Goal: Transaction & Acquisition: Purchase product/service

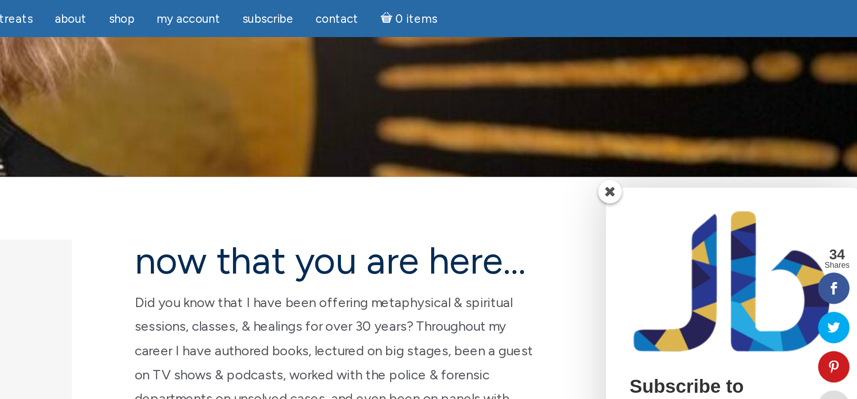
scroll to position [136, 0]
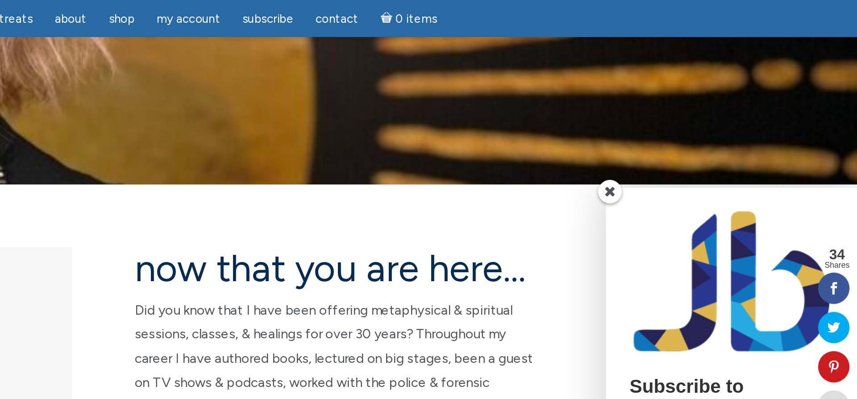
click at [716, 116] on span at bounding box center [715, 108] width 13 height 13
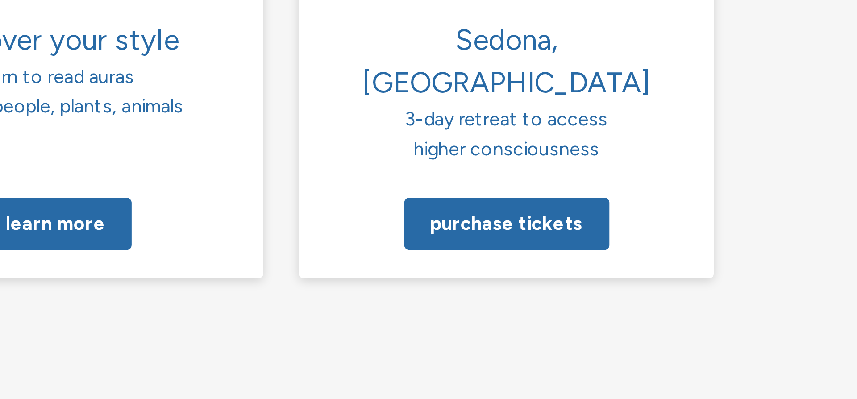
scroll to position [595, 0]
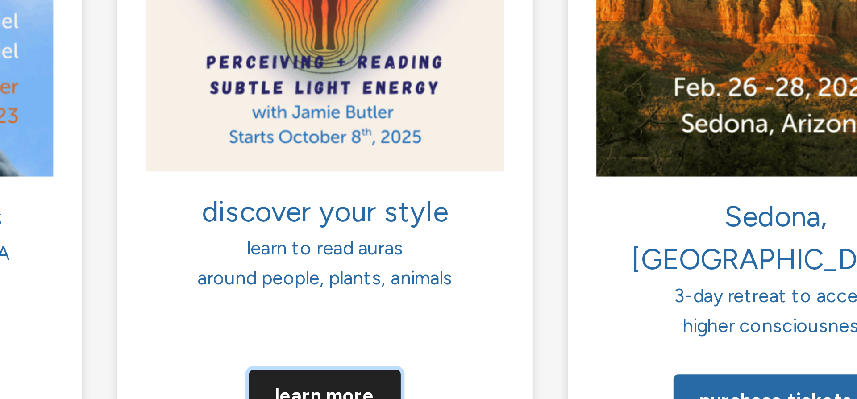
click at [431, 319] on link "Learn more" at bounding box center [428, 329] width 57 height 20
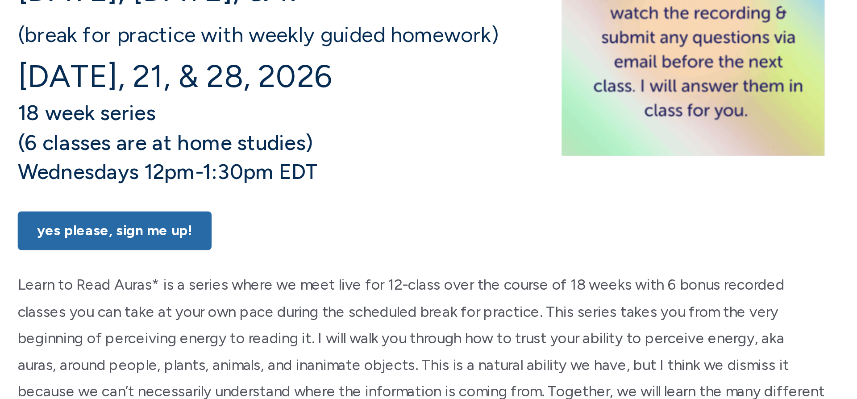
scroll to position [74, 0]
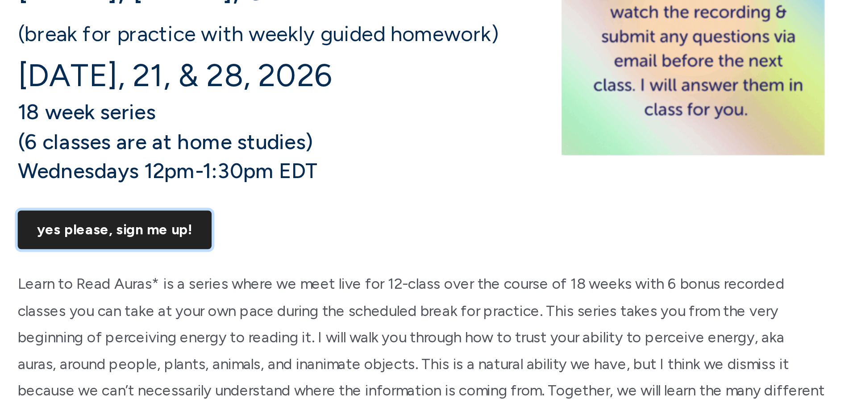
click at [282, 323] on link "Yes Please, Sign Me UP!" at bounding box center [272, 313] width 99 height 20
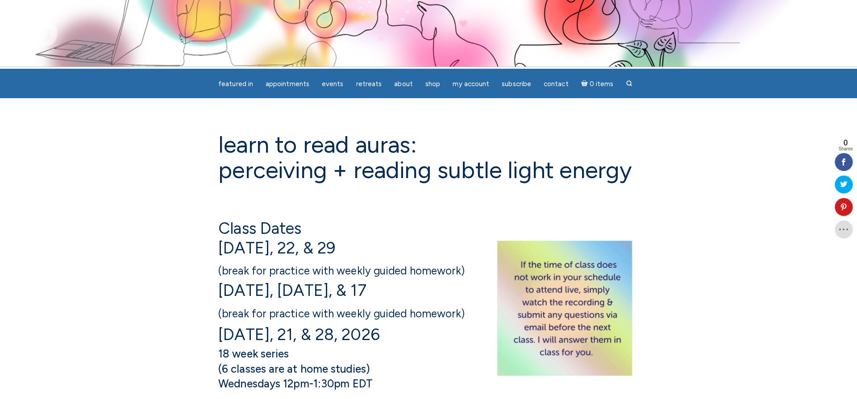
scroll to position [5, 0]
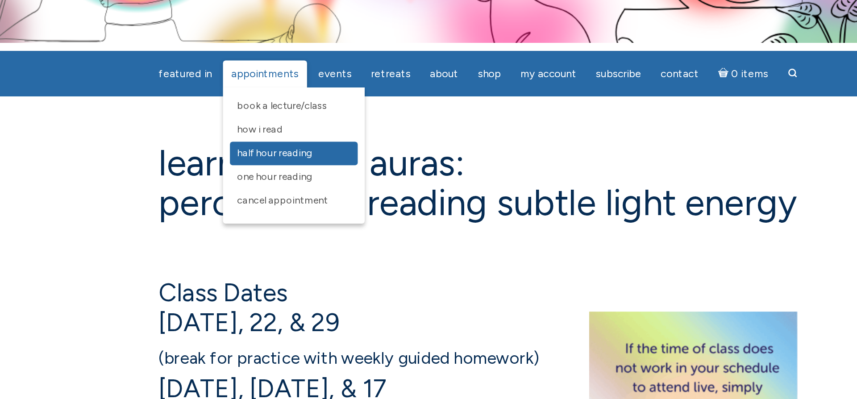
click at [309, 136] on span "Half Hour Reading" at bounding box center [298, 137] width 49 height 8
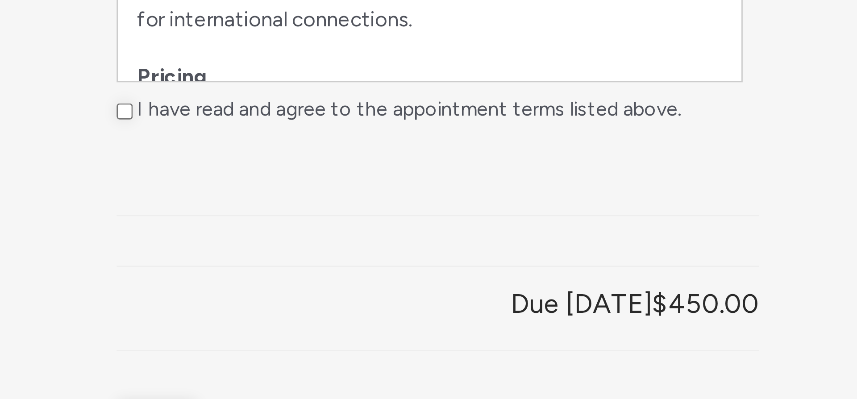
scroll to position [407, 0]
